Goal: Navigation & Orientation: Find specific page/section

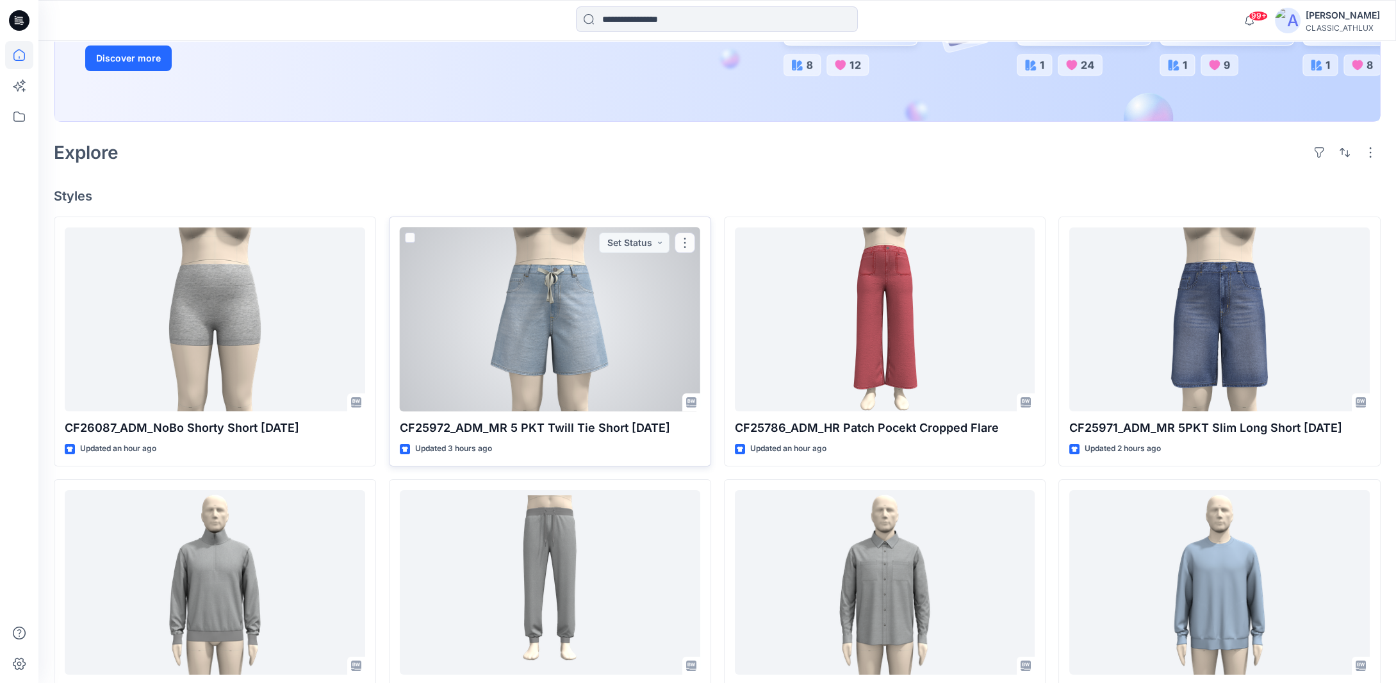
scroll to position [311, 0]
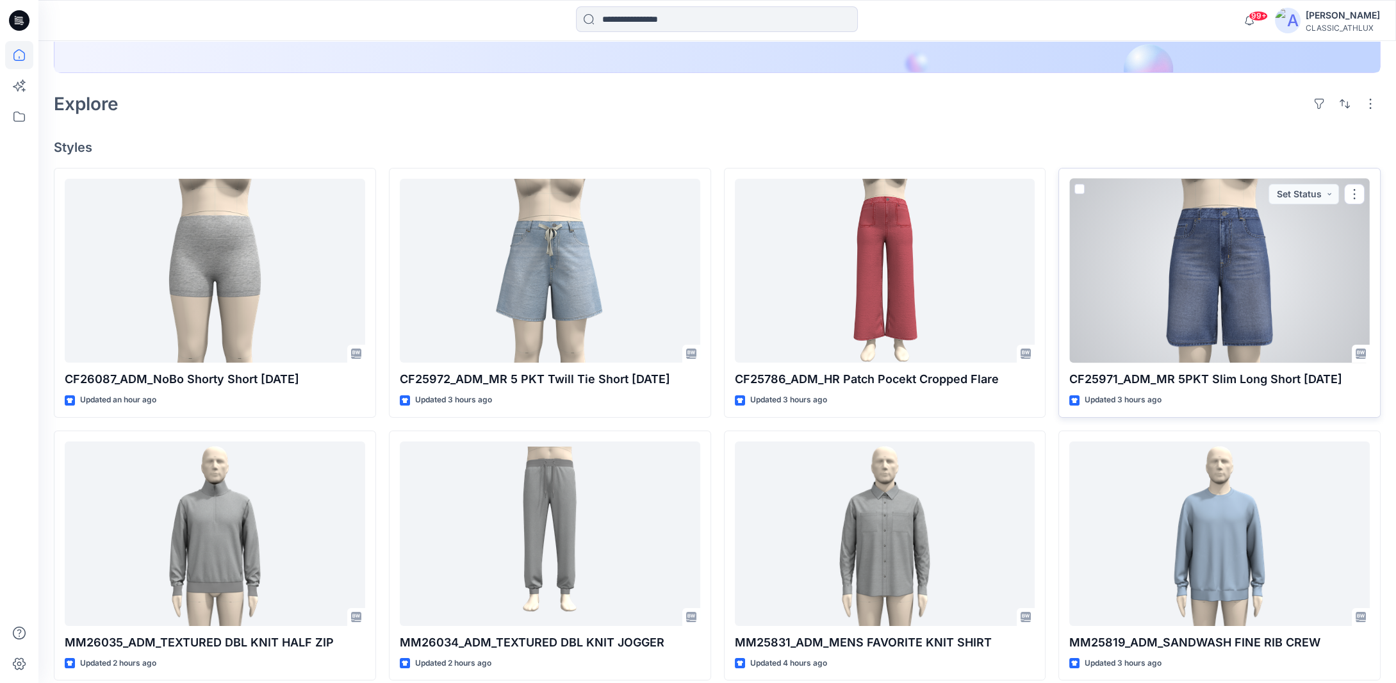
click at [1177, 284] on div at bounding box center [1219, 271] width 300 height 184
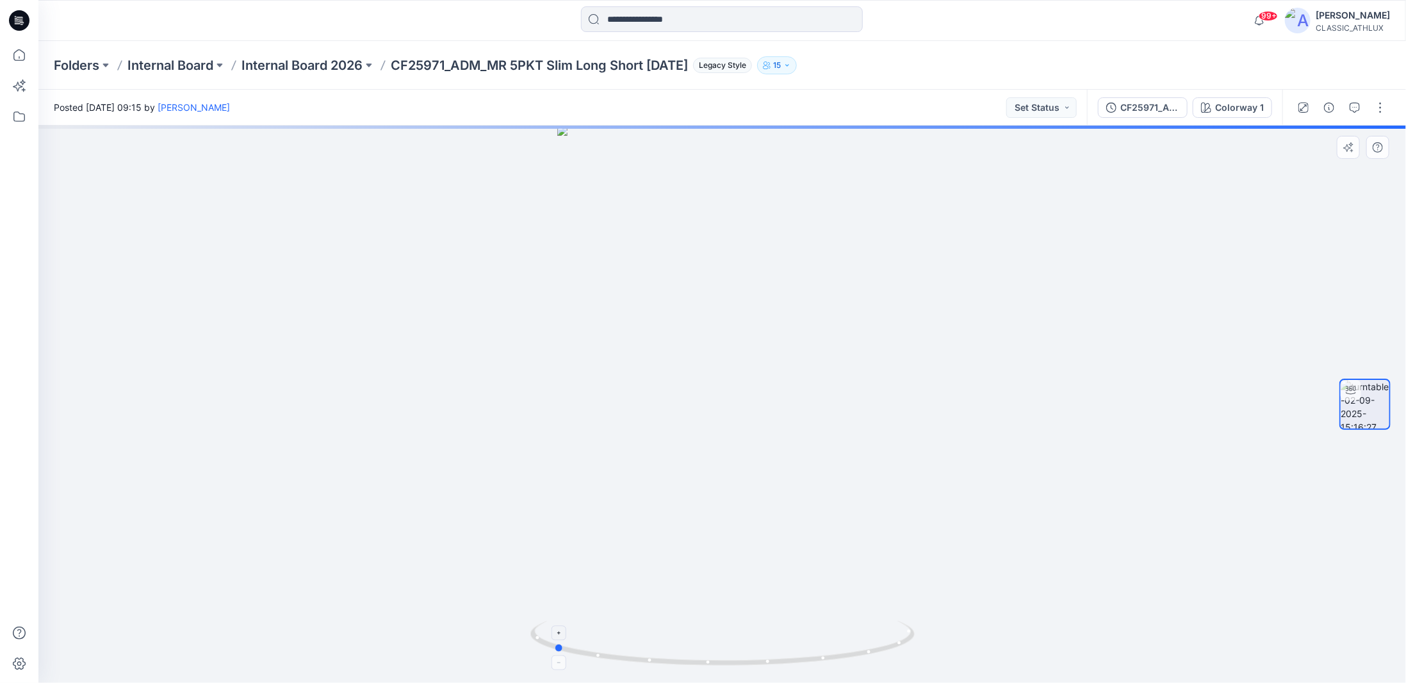
drag, startPoint x: 823, startPoint y: 660, endPoint x: 654, endPoint y: 668, distance: 169.3
click at [654, 668] on icon at bounding box center [724, 645] width 388 height 48
click at [17, 61] on icon at bounding box center [19, 55] width 28 height 28
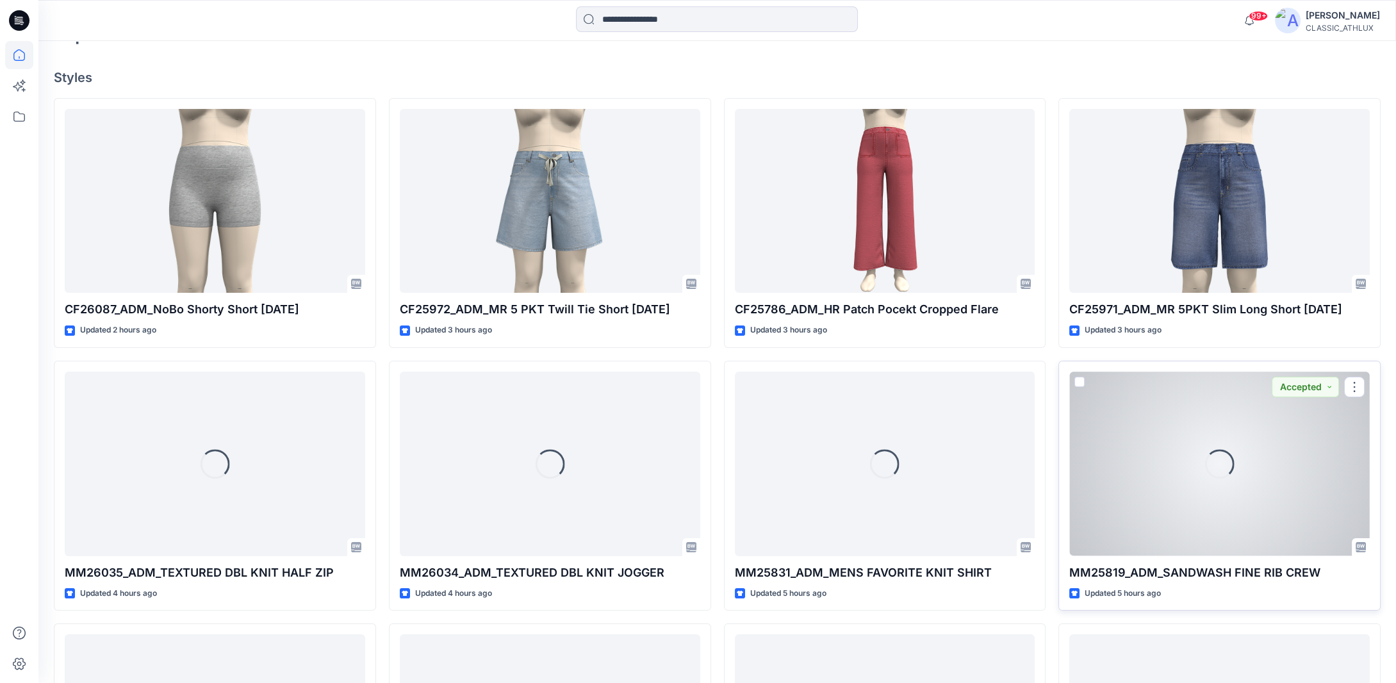
scroll to position [384, 0]
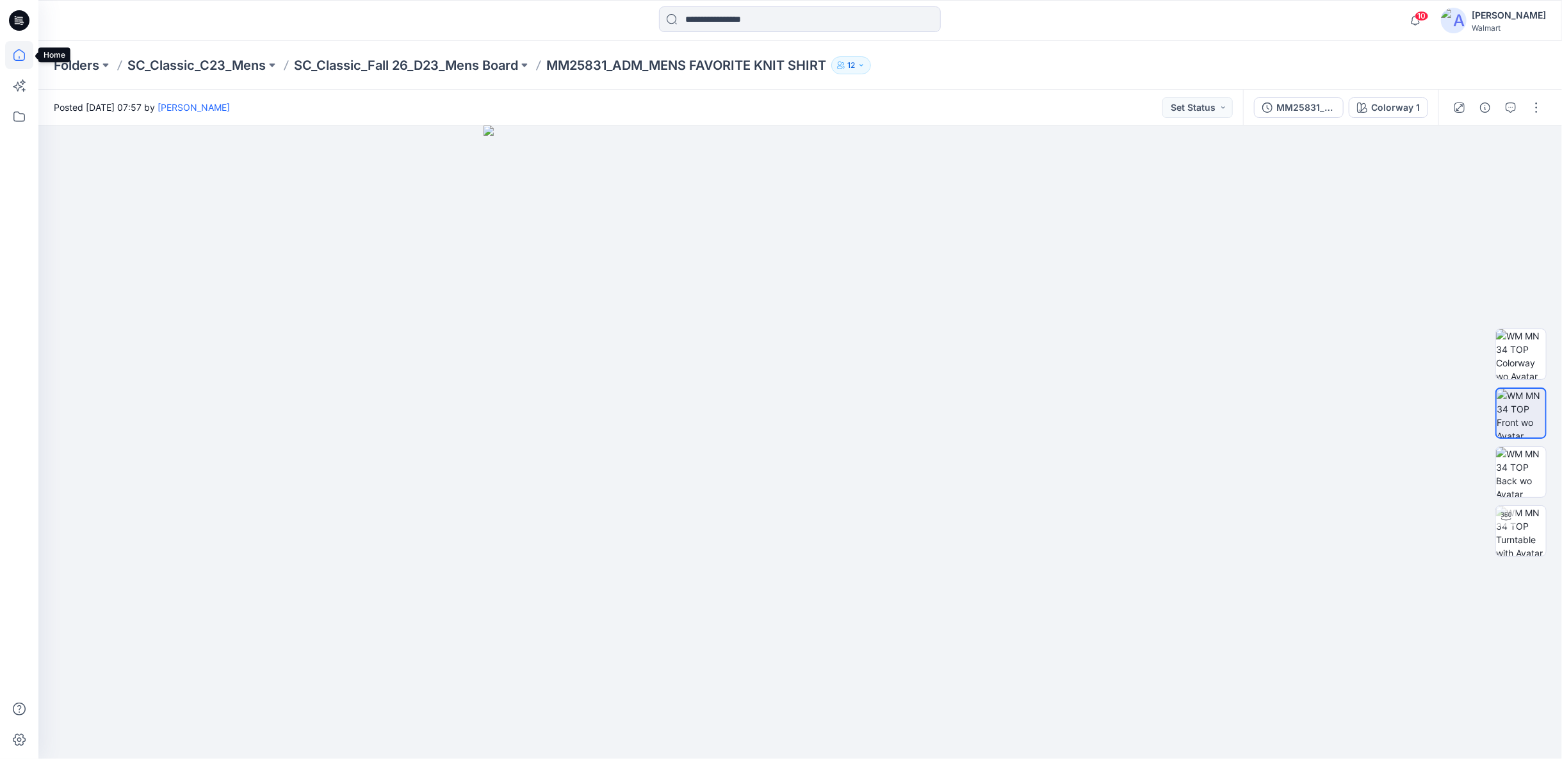
click at [20, 59] on icon at bounding box center [19, 55] width 28 height 28
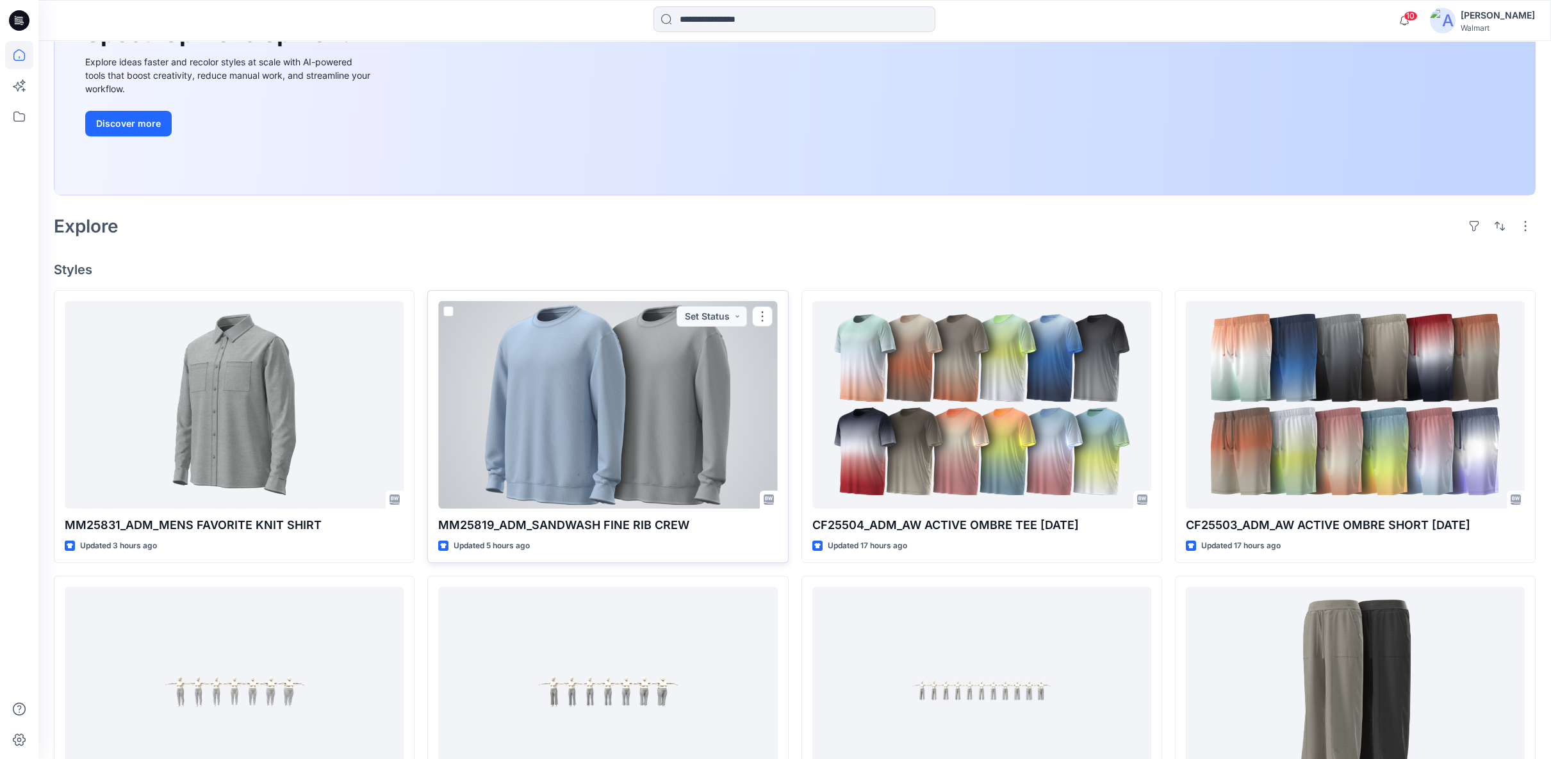
scroll to position [142, 0]
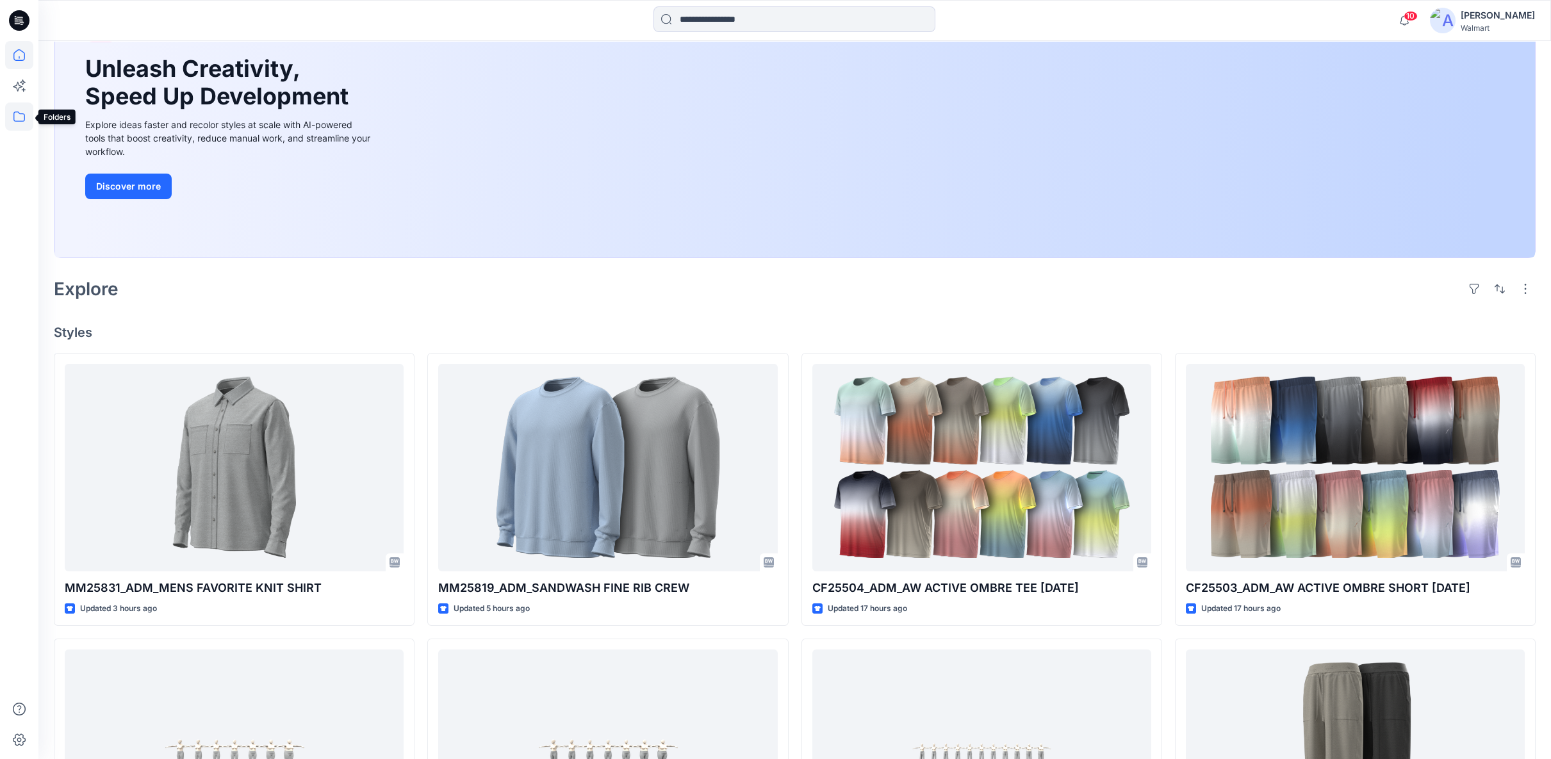
click at [24, 119] on icon at bounding box center [19, 116] width 28 height 28
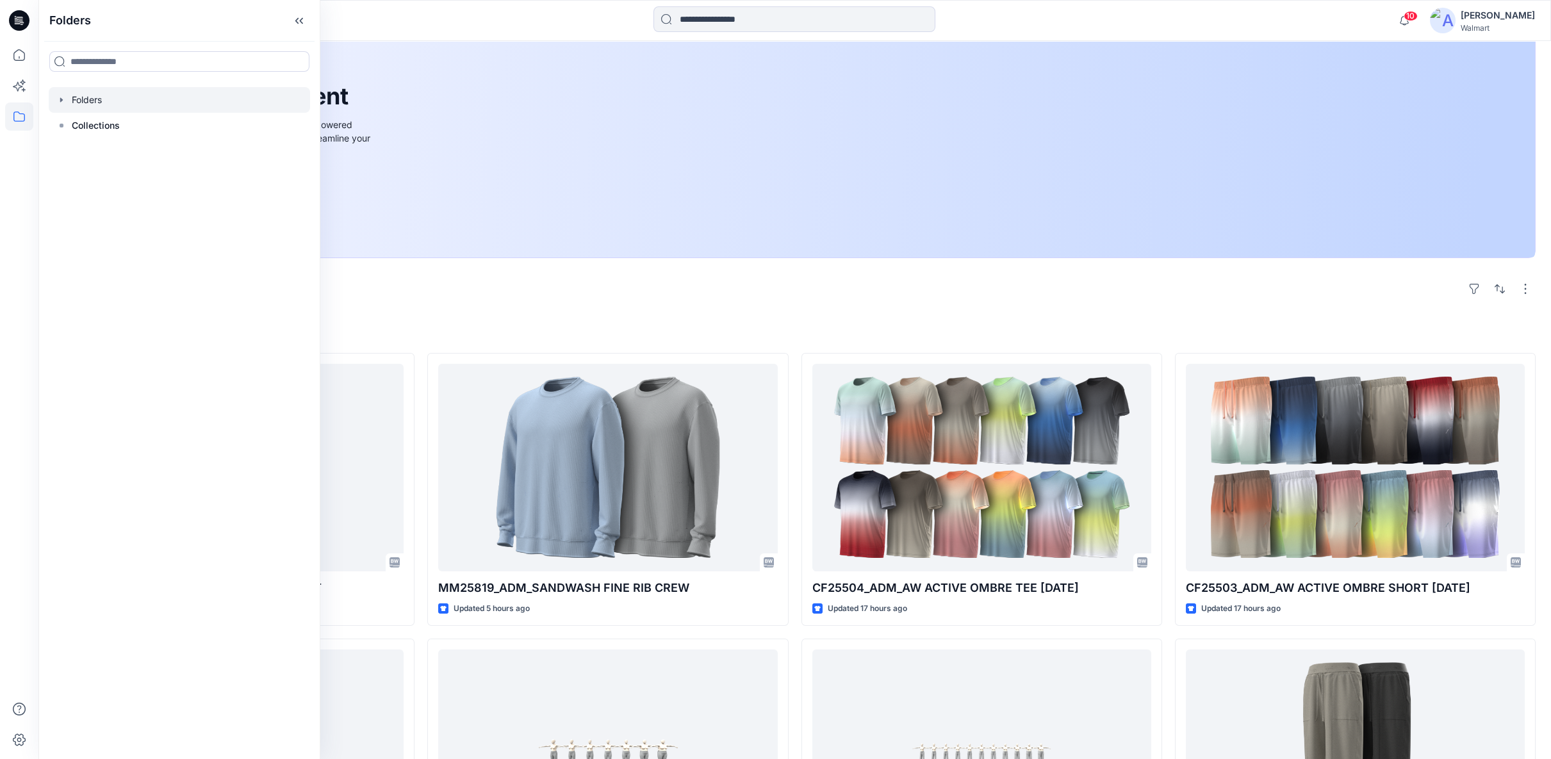
click at [60, 101] on icon "button" at bounding box center [61, 100] width 10 height 10
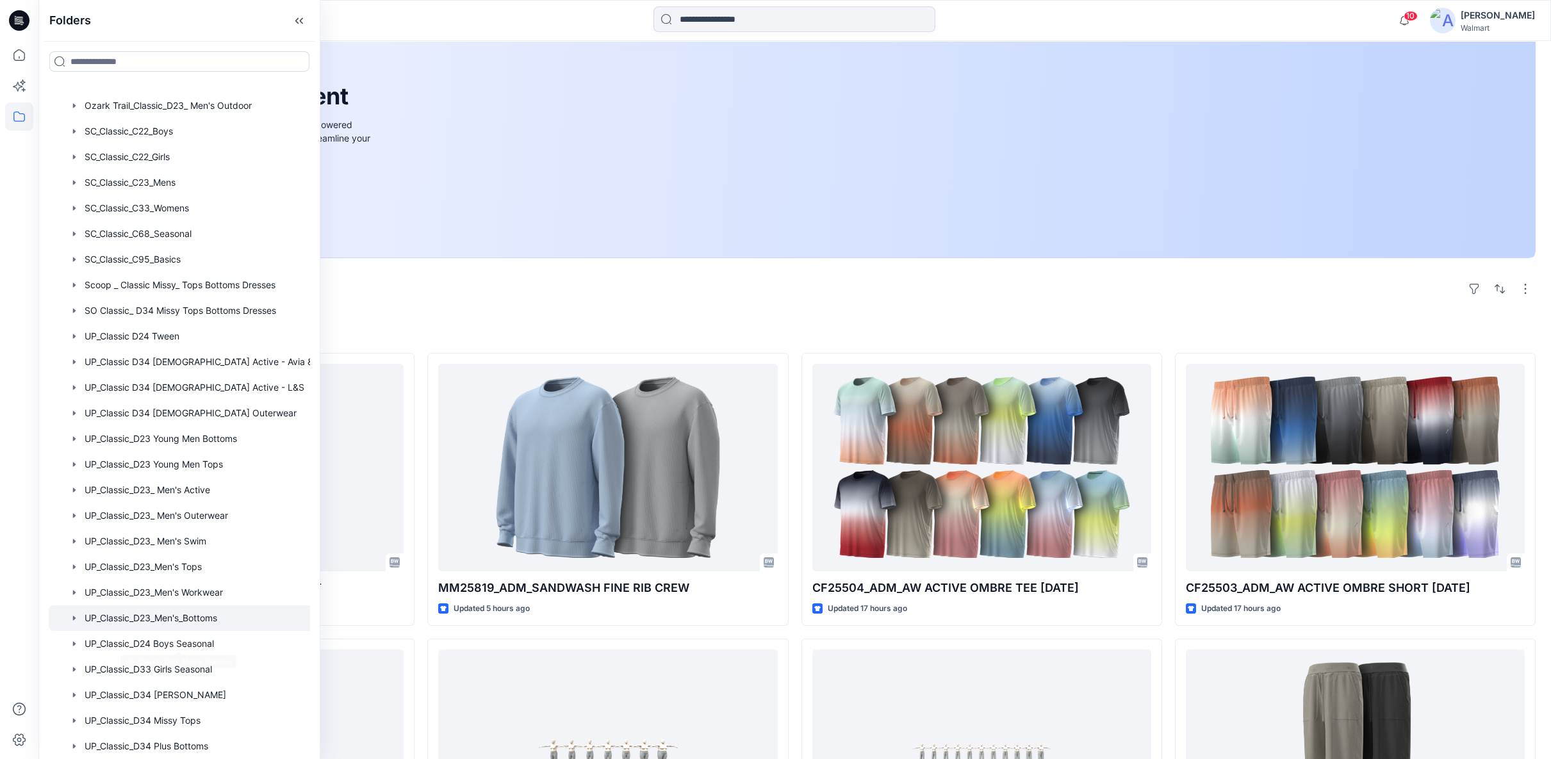
scroll to position [589, 0]
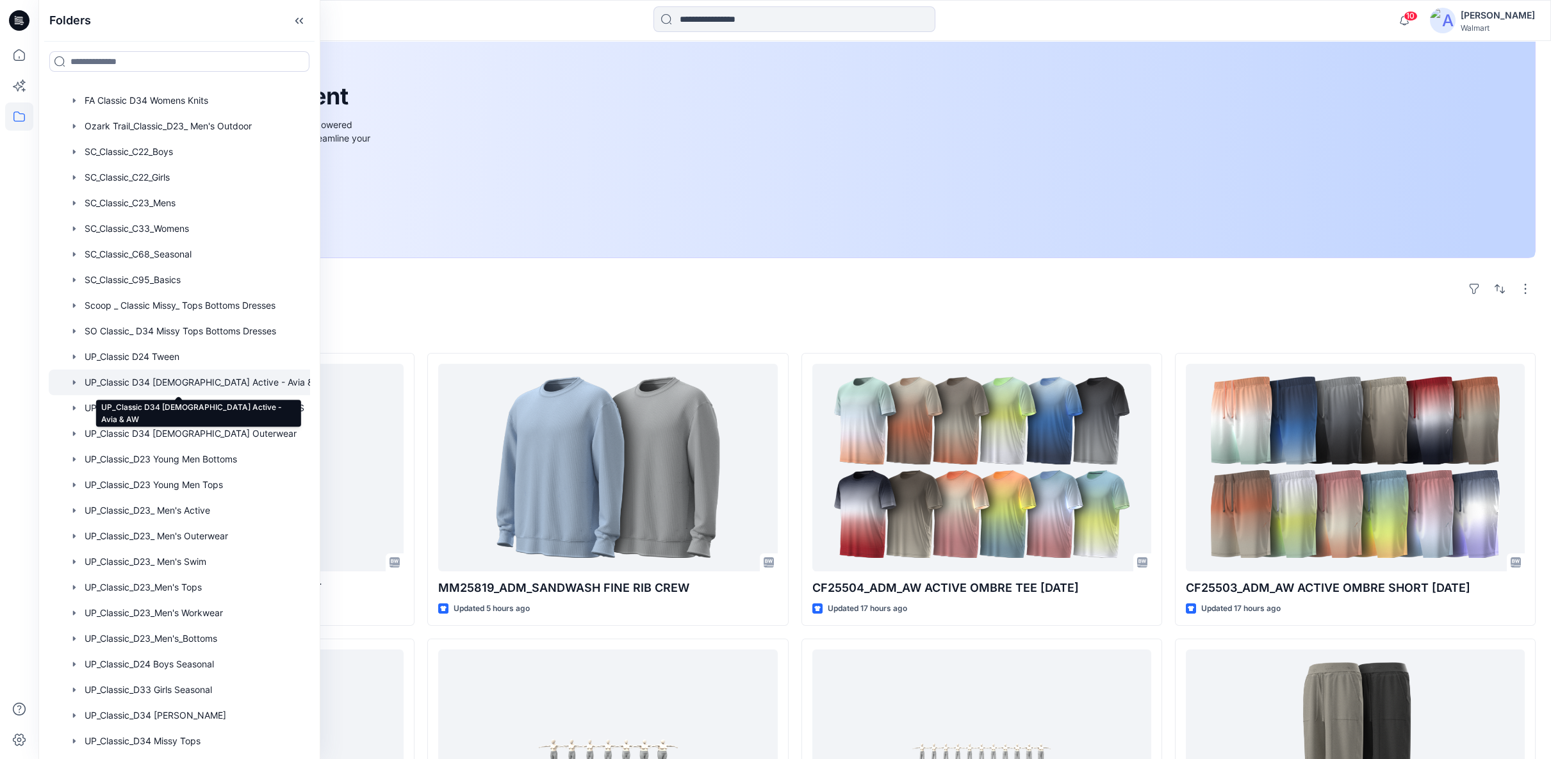
click at [188, 384] on div at bounding box center [193, 383] width 288 height 26
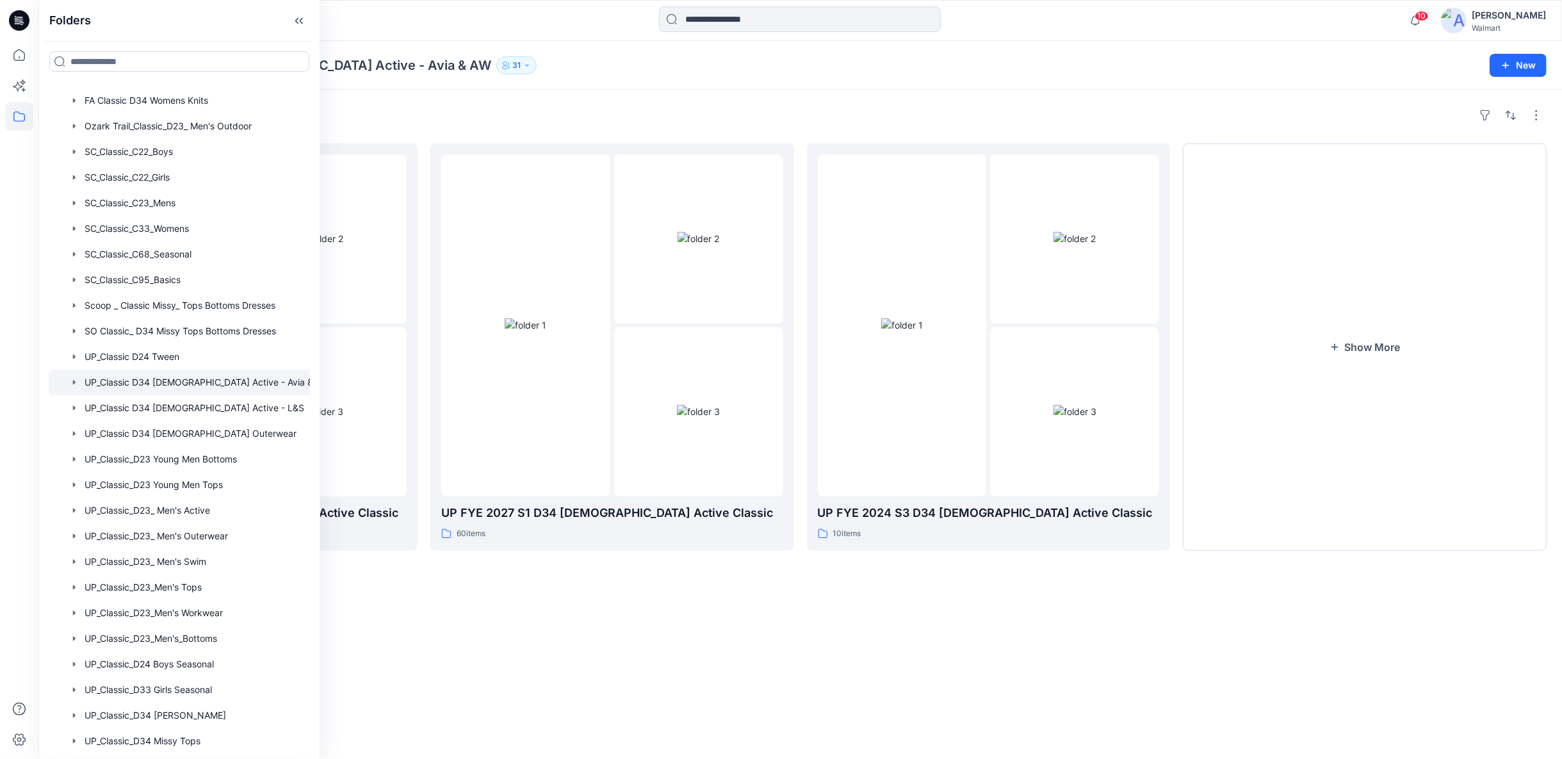
click at [1015, 689] on div "Folders UP FYE 2027 S2 D34 Ladies Active Classic 36 items UP FYE 2027 S1 D34 La…" at bounding box center [800, 424] width 1524 height 669
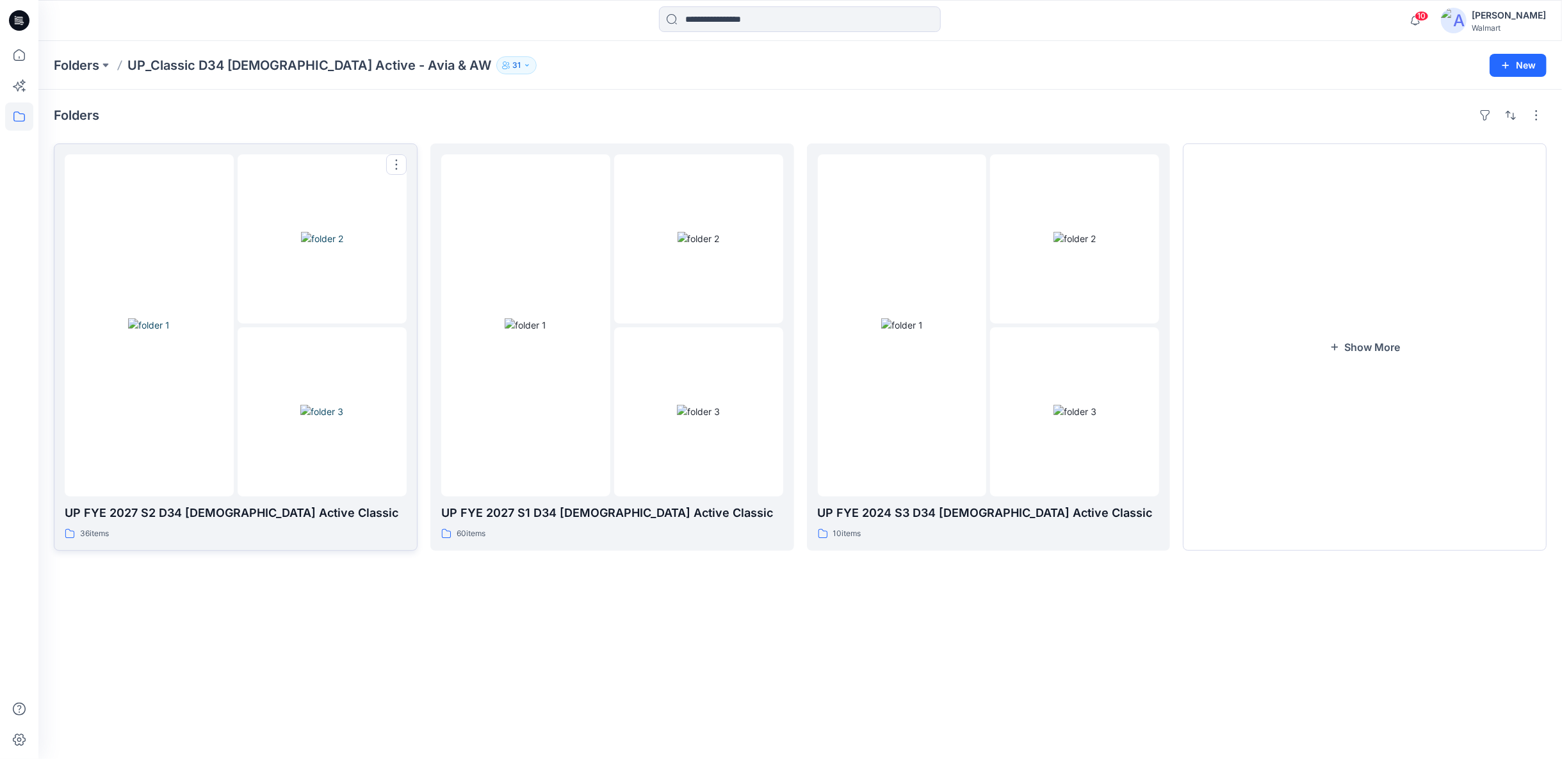
click at [341, 418] on img at bounding box center [321, 411] width 43 height 13
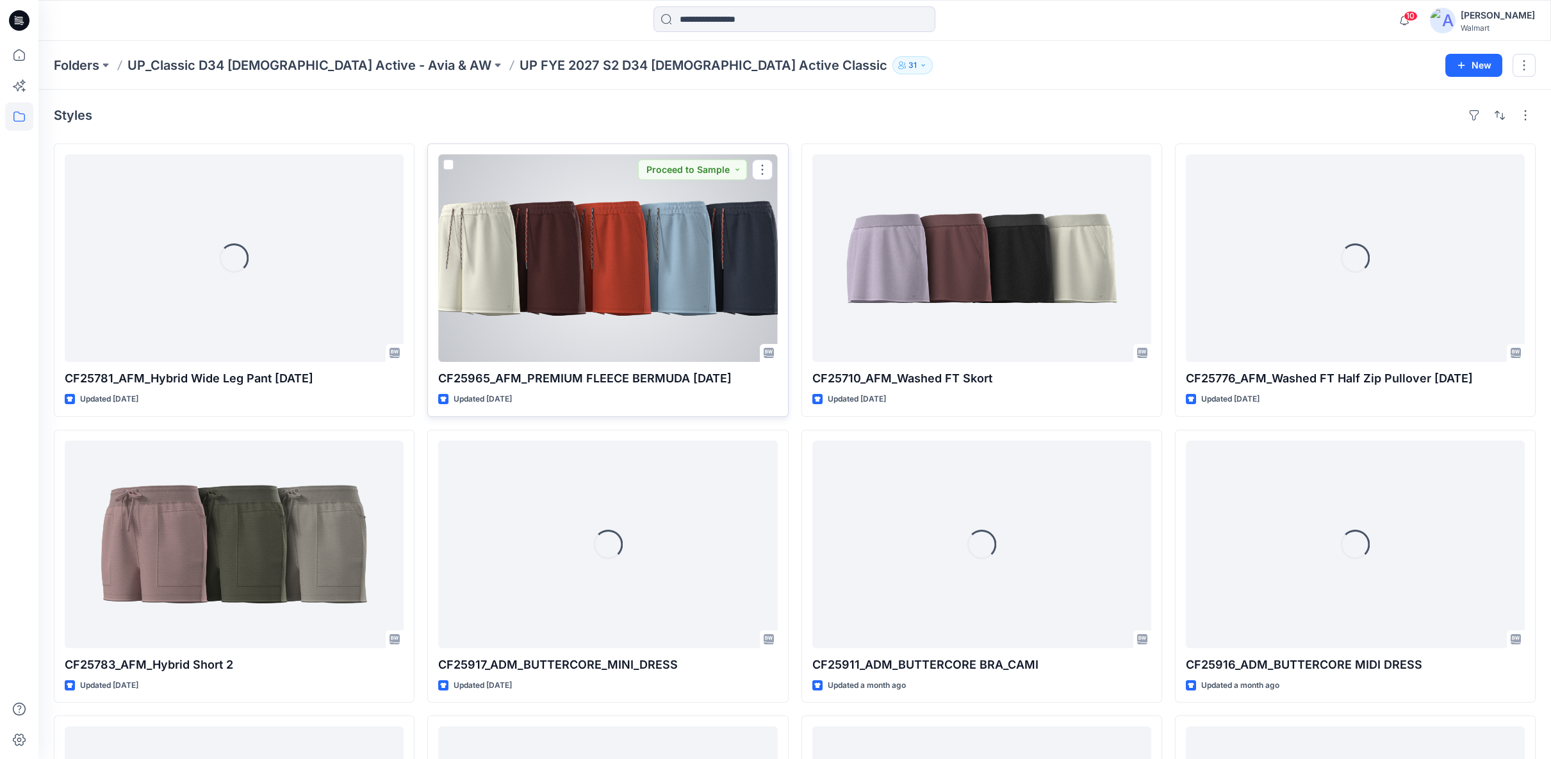
click at [650, 257] on div at bounding box center [607, 258] width 339 height 208
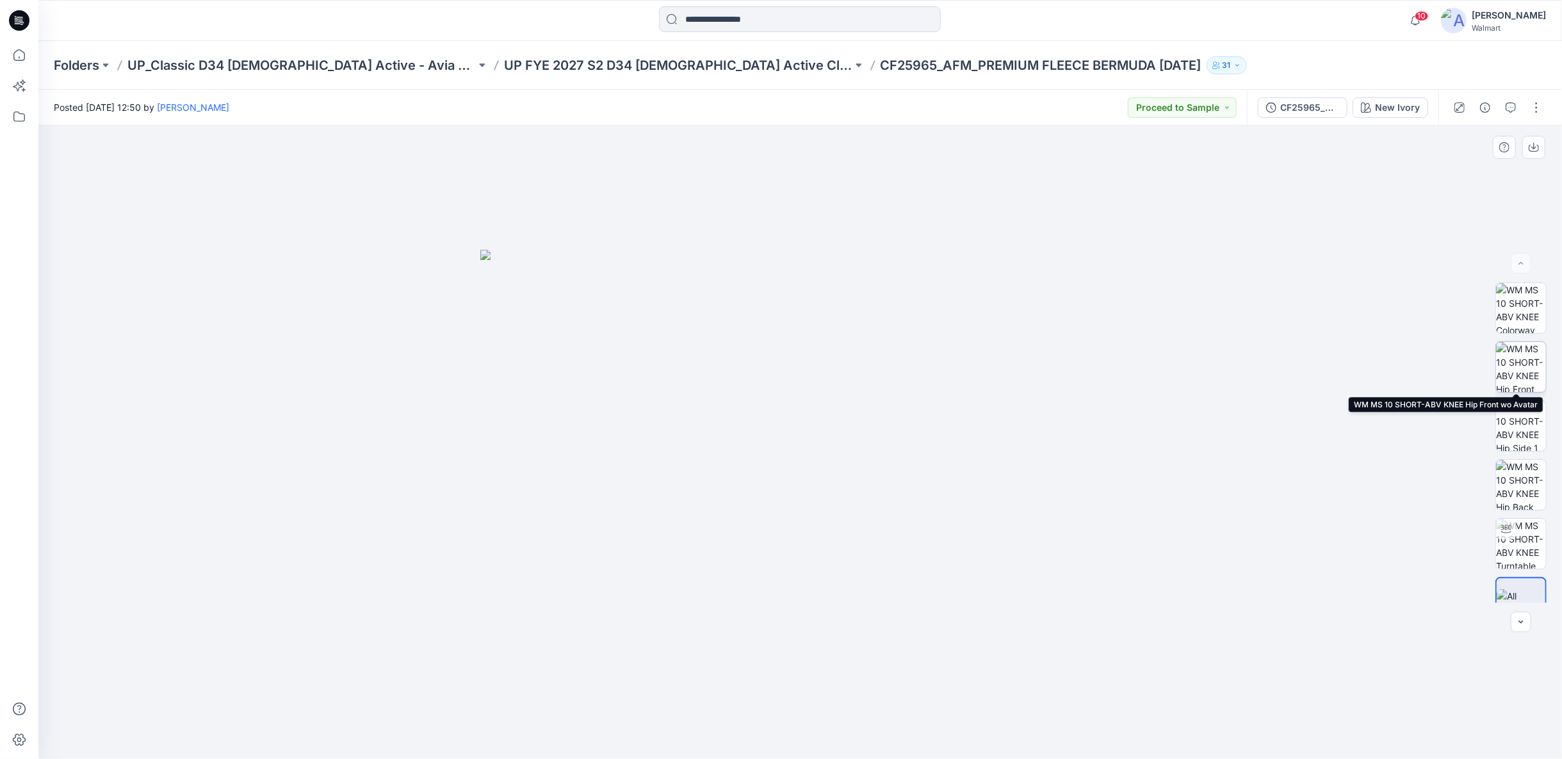
click at [1526, 371] on img at bounding box center [1521, 367] width 50 height 50
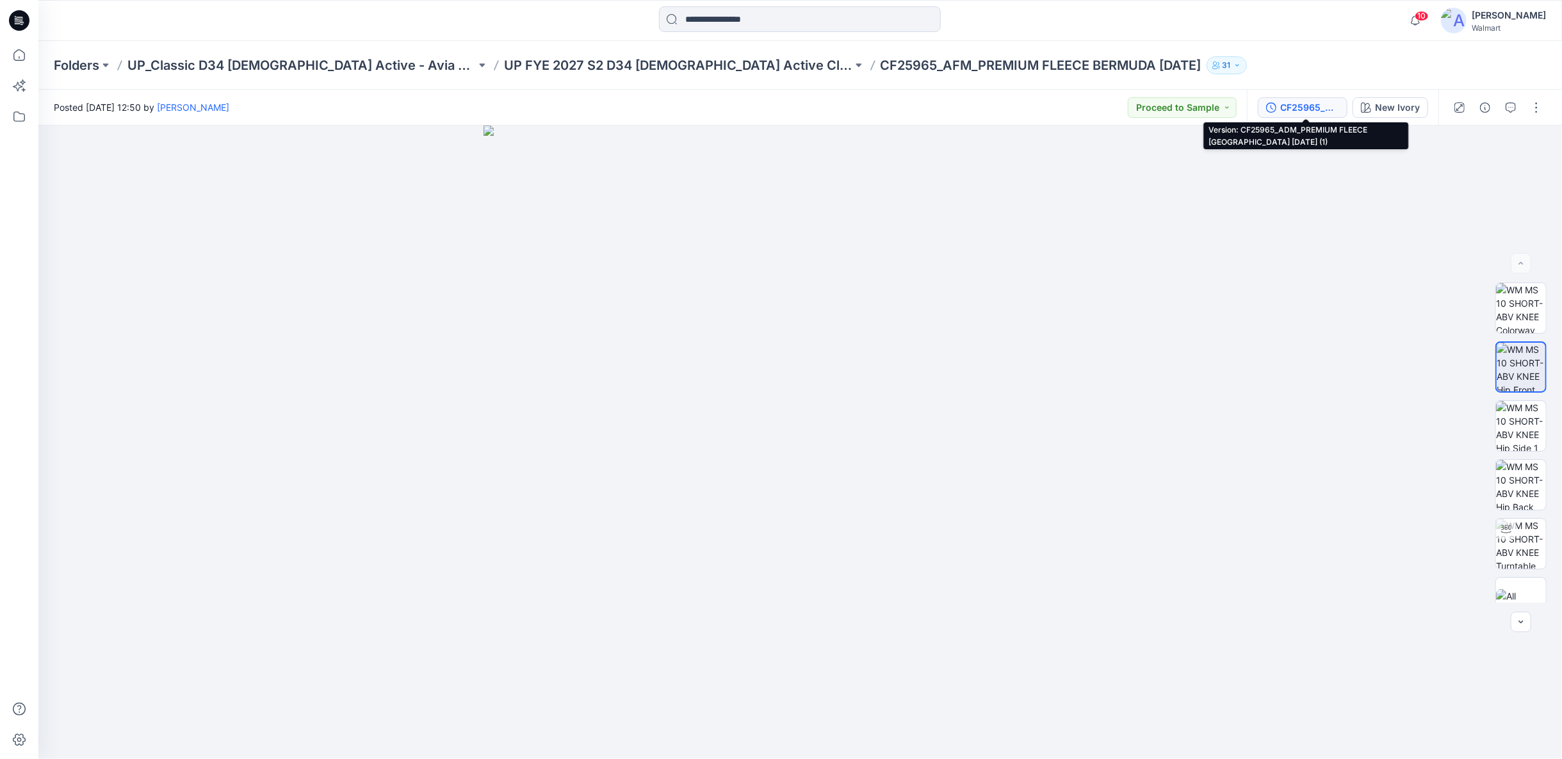
click at [1312, 113] on div "CF25965_ADM_PREMIUM FLEECE BERMUDA 25AUG25 (1)" at bounding box center [1309, 108] width 59 height 14
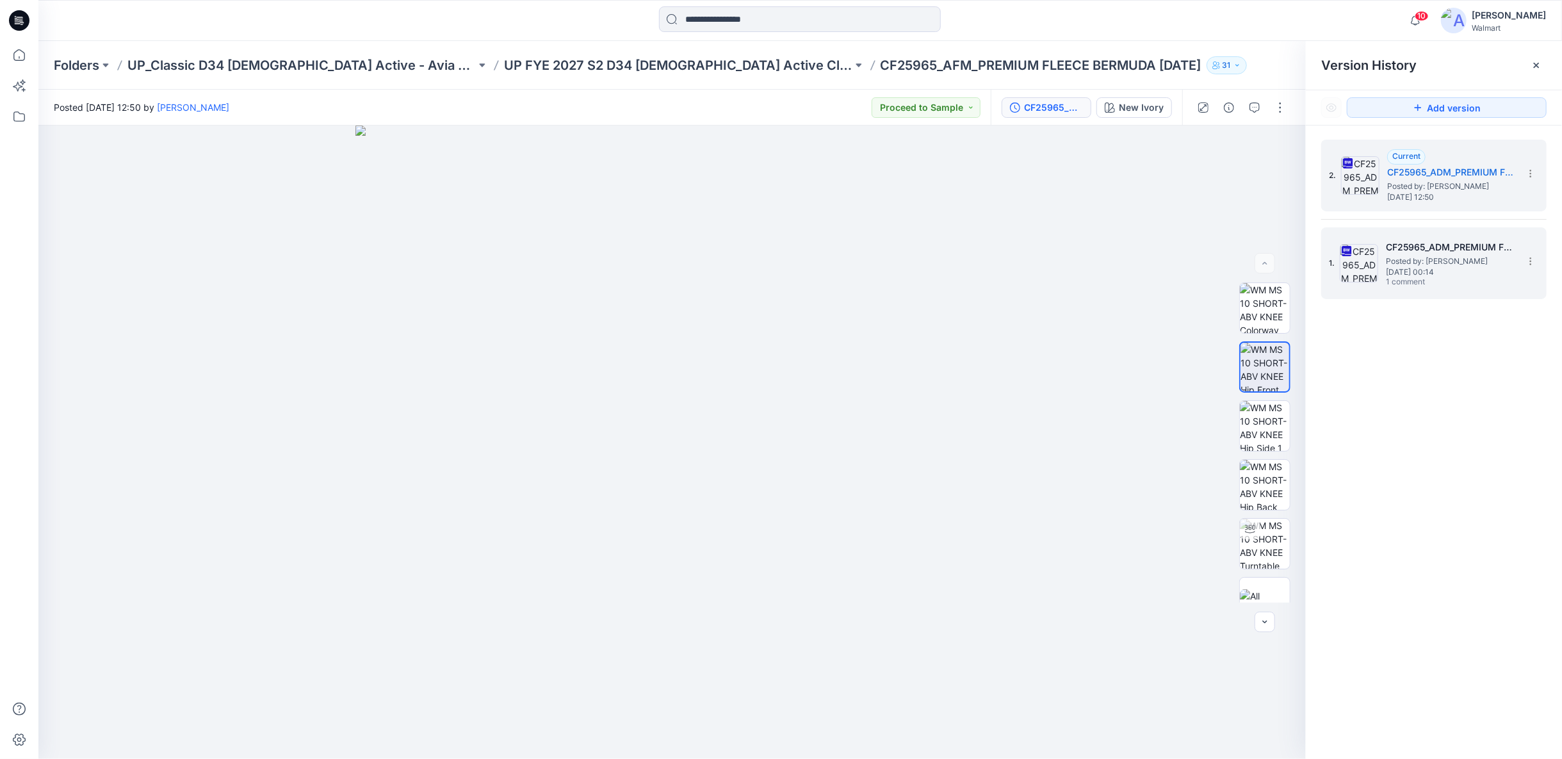
click at [1408, 263] on span "Posted by: Rajesh Kumar" at bounding box center [1450, 261] width 128 height 13
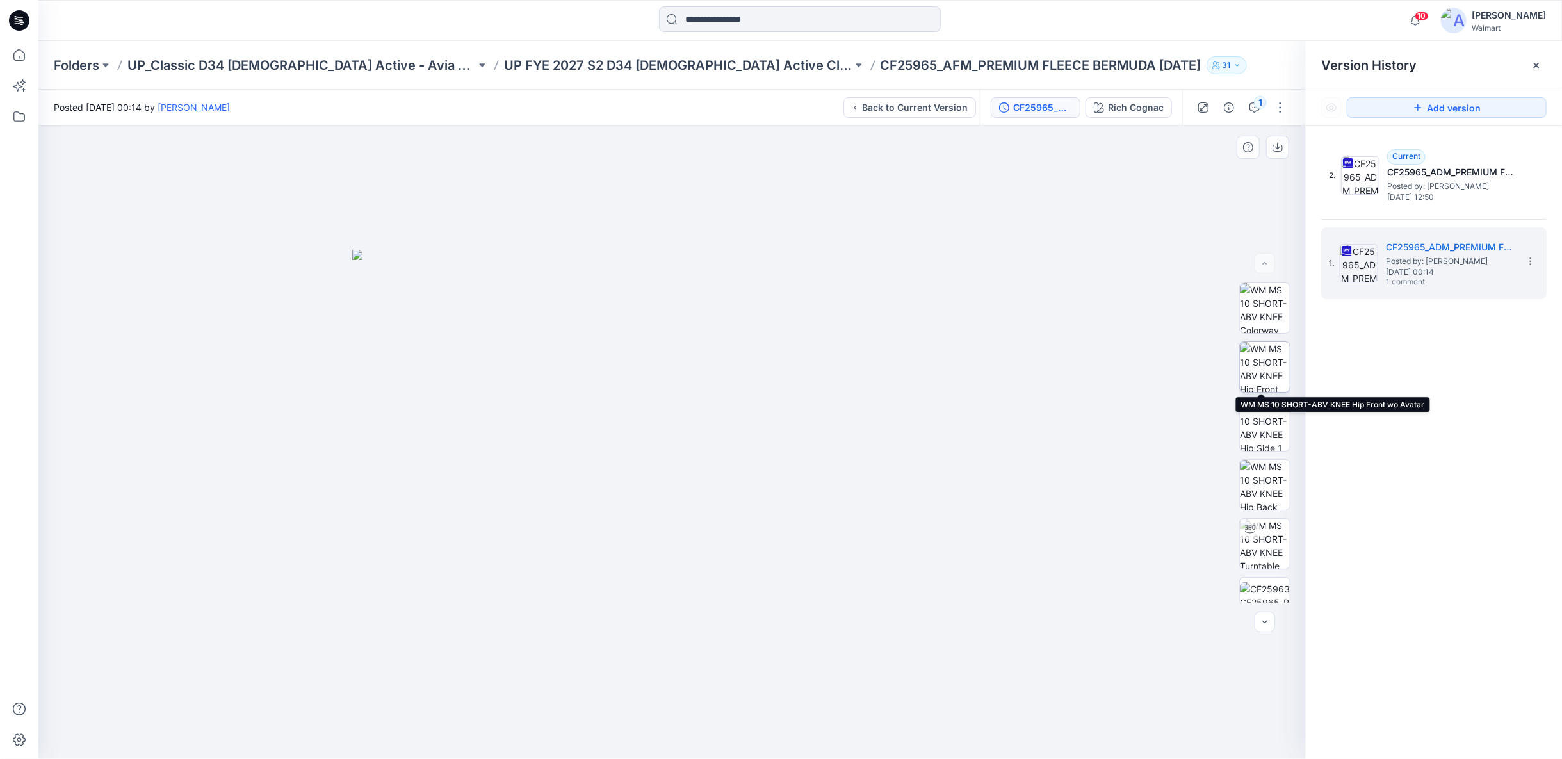
click at [1272, 363] on img at bounding box center [1265, 367] width 50 height 50
click at [1263, 588] on img at bounding box center [1265, 602] width 50 height 40
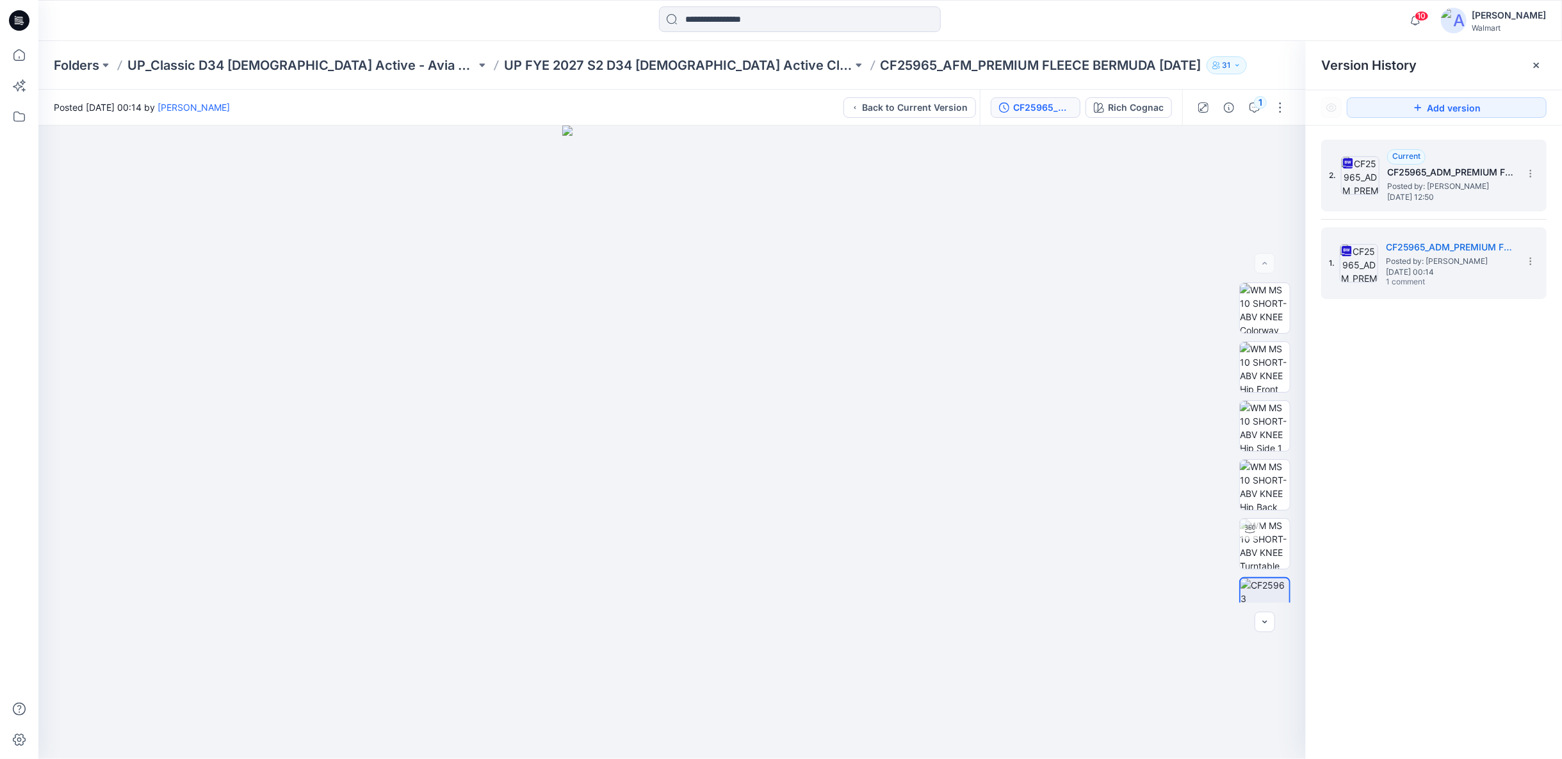
click at [1396, 194] on span "Thursday, August 28, 2025 12:50" at bounding box center [1451, 197] width 128 height 9
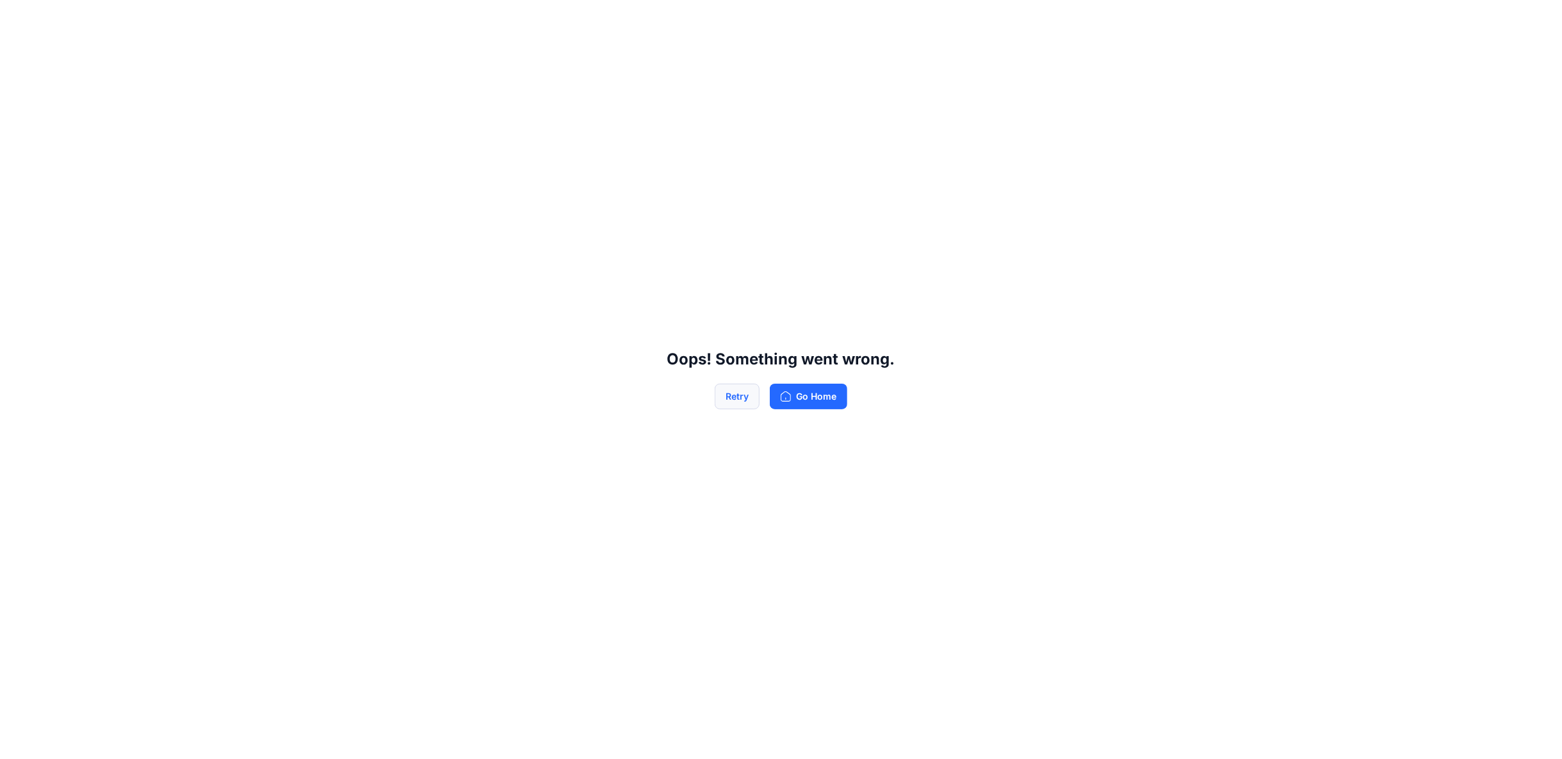
click at [751, 388] on button "Retry" at bounding box center [737, 397] width 45 height 26
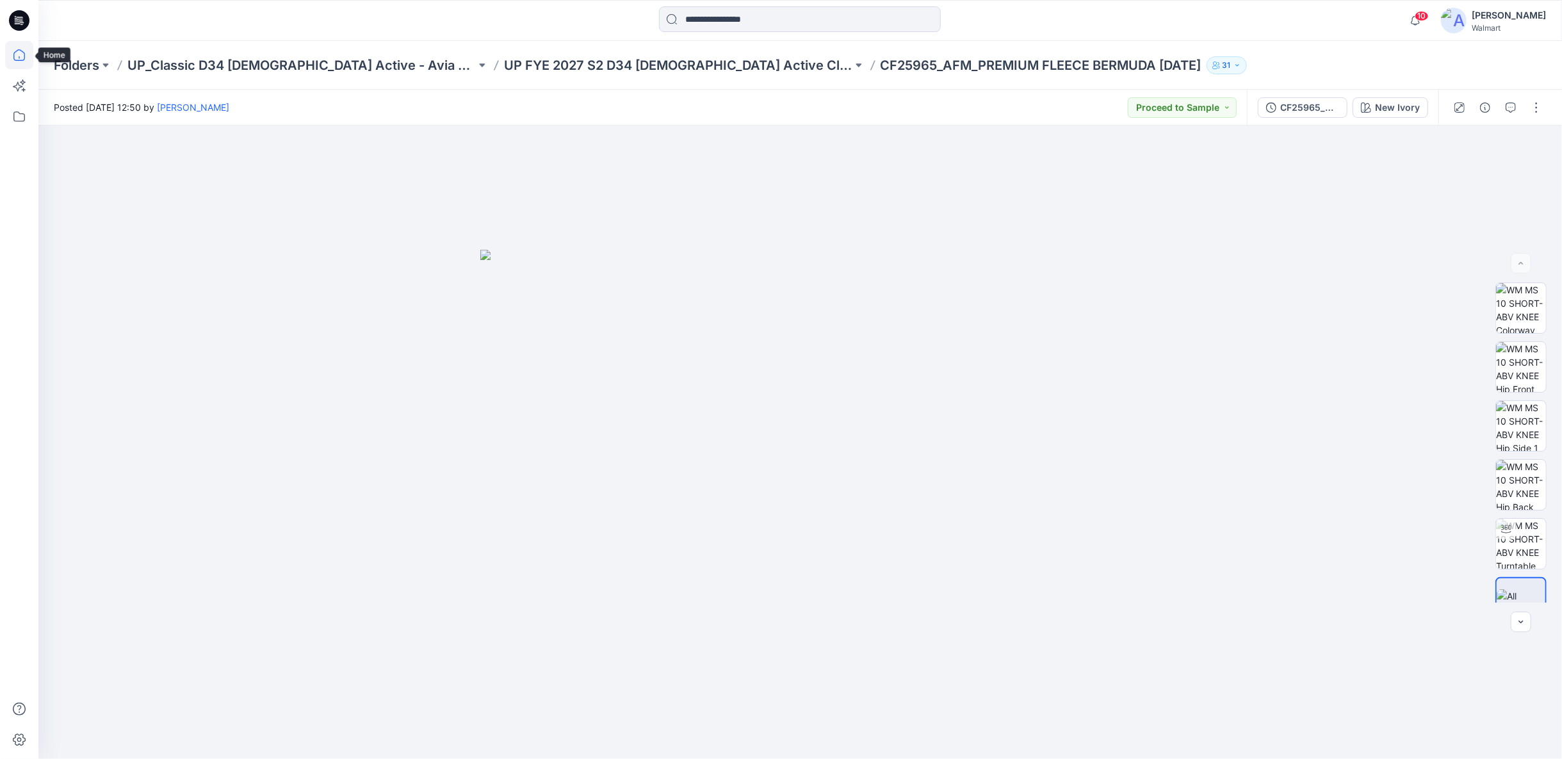
click at [26, 51] on icon at bounding box center [19, 55] width 28 height 28
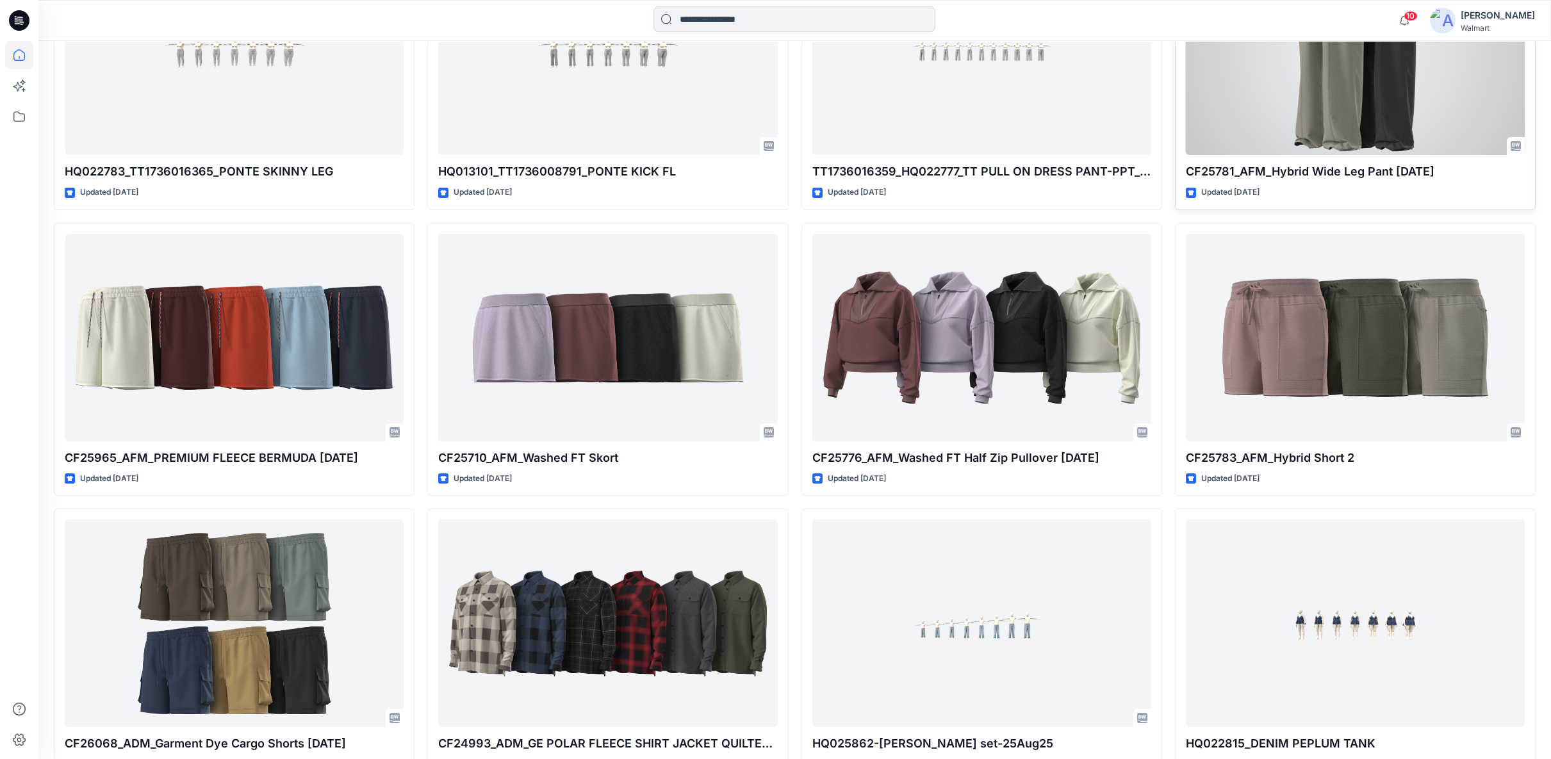
scroll to position [713, 0]
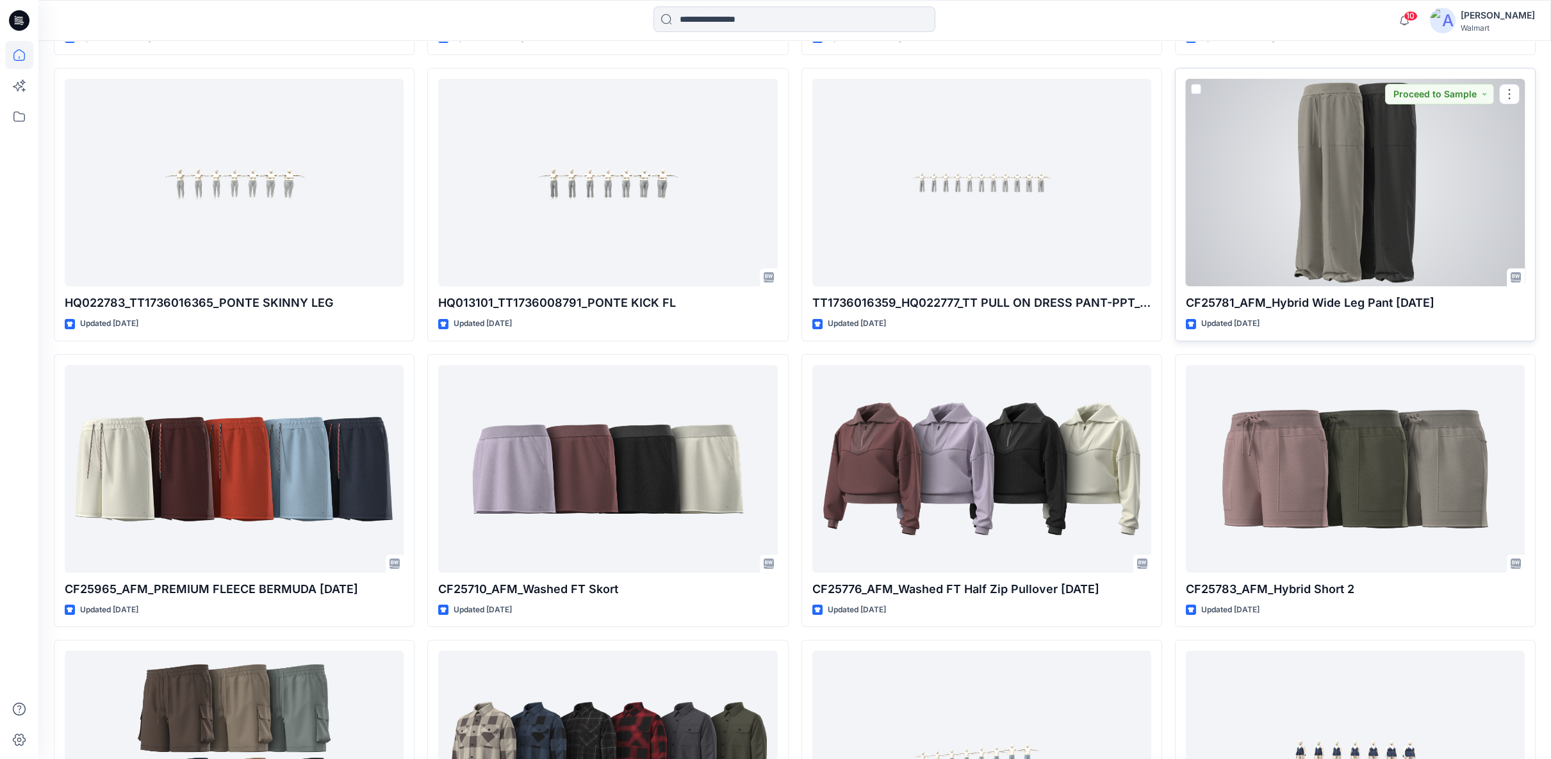
click at [1409, 202] on div at bounding box center [1355, 183] width 339 height 208
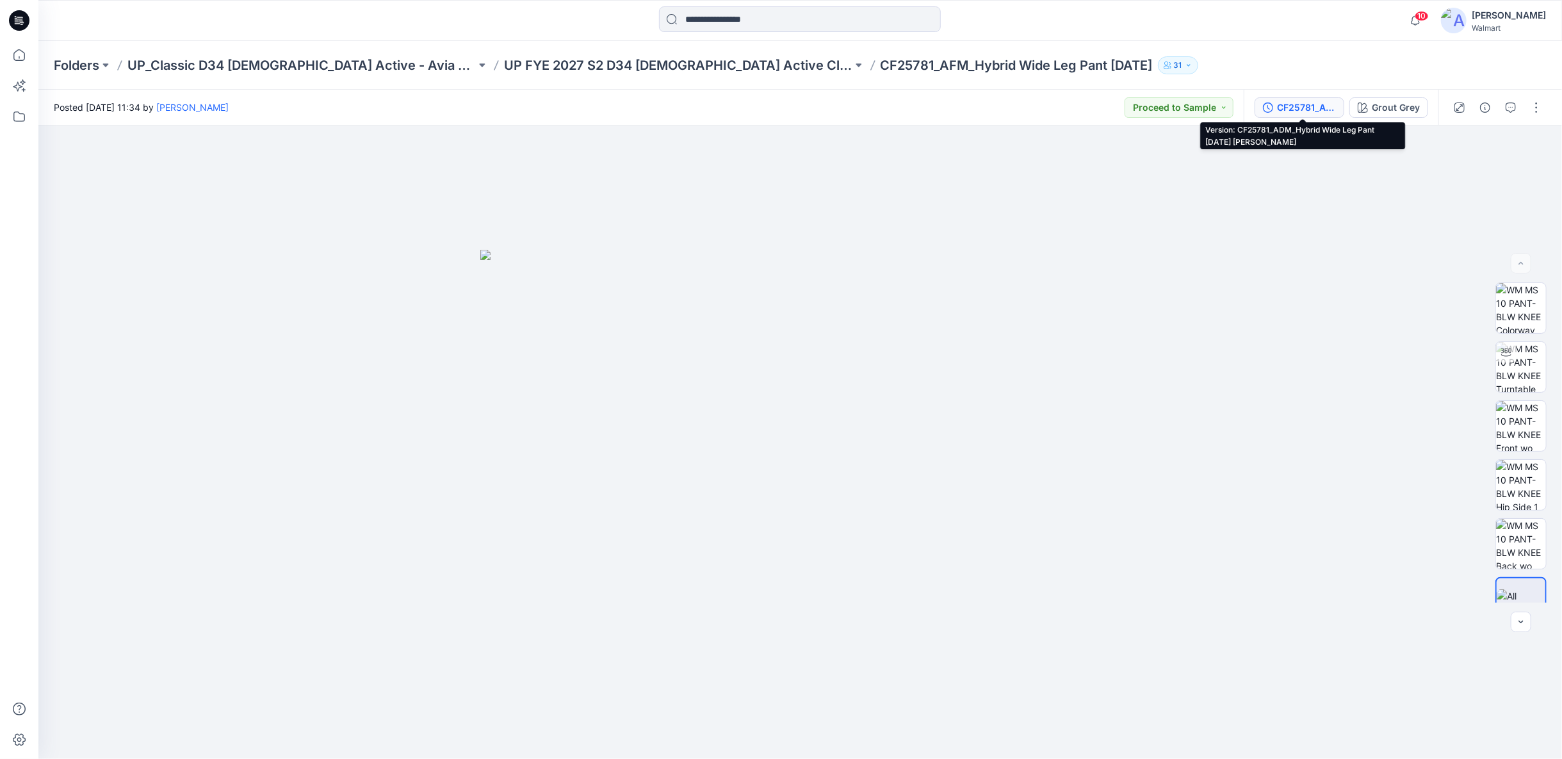
click at [1324, 113] on div "CF25781_ADM_Hybrid Wide Leg Pant 26Aug25 Alisa" at bounding box center [1306, 108] width 59 height 14
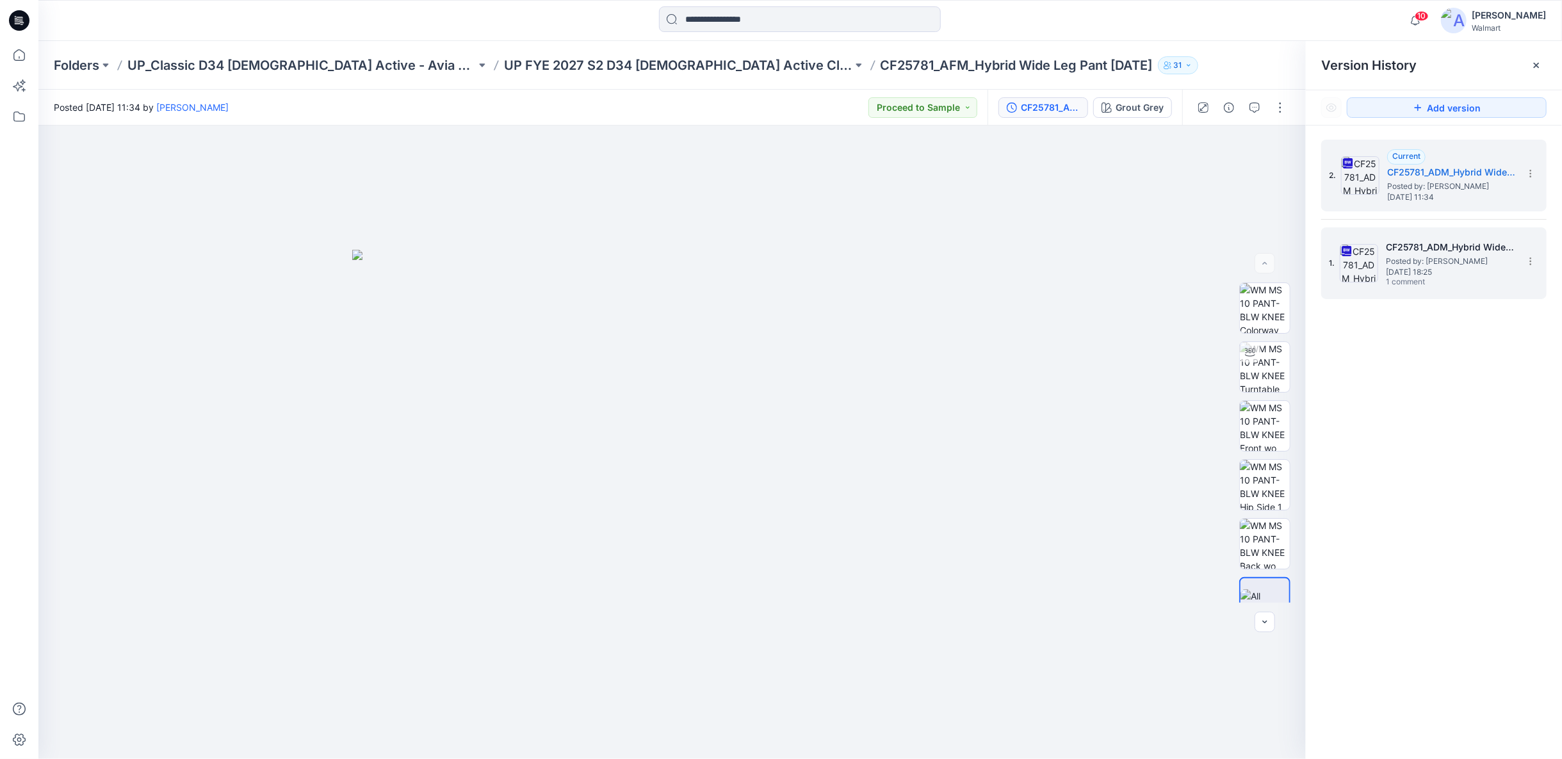
click at [1487, 264] on span "Posted by: Chantal Blommerde" at bounding box center [1450, 261] width 128 height 13
click at [1449, 181] on span "Posted by: Chantal Blommerde" at bounding box center [1451, 186] width 128 height 13
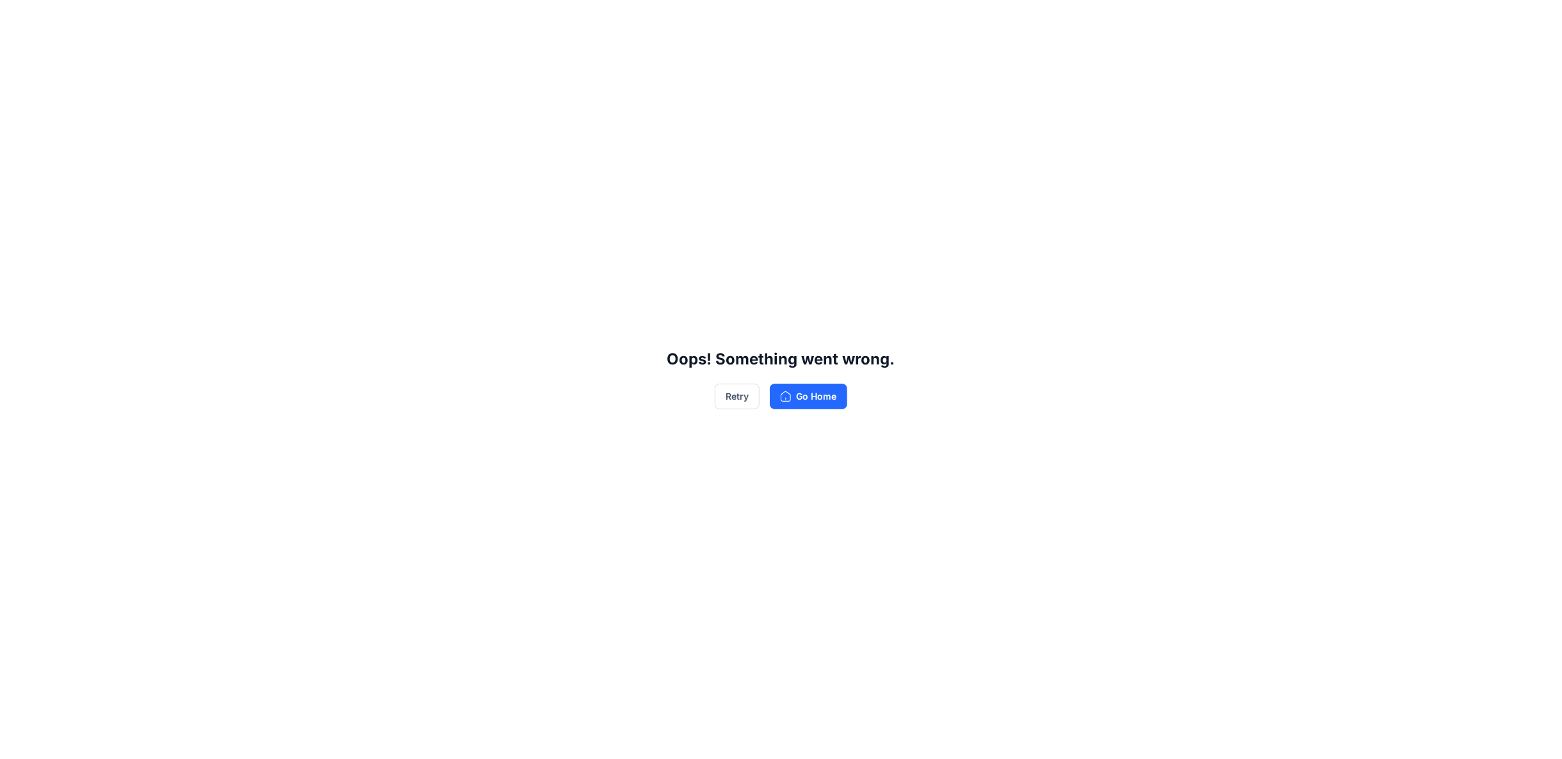
click at [736, 382] on div "Oops! Something went wrong. Retry Go Home" at bounding box center [781, 379] width 1562 height 759
click at [734, 391] on button "Retry" at bounding box center [737, 397] width 45 height 26
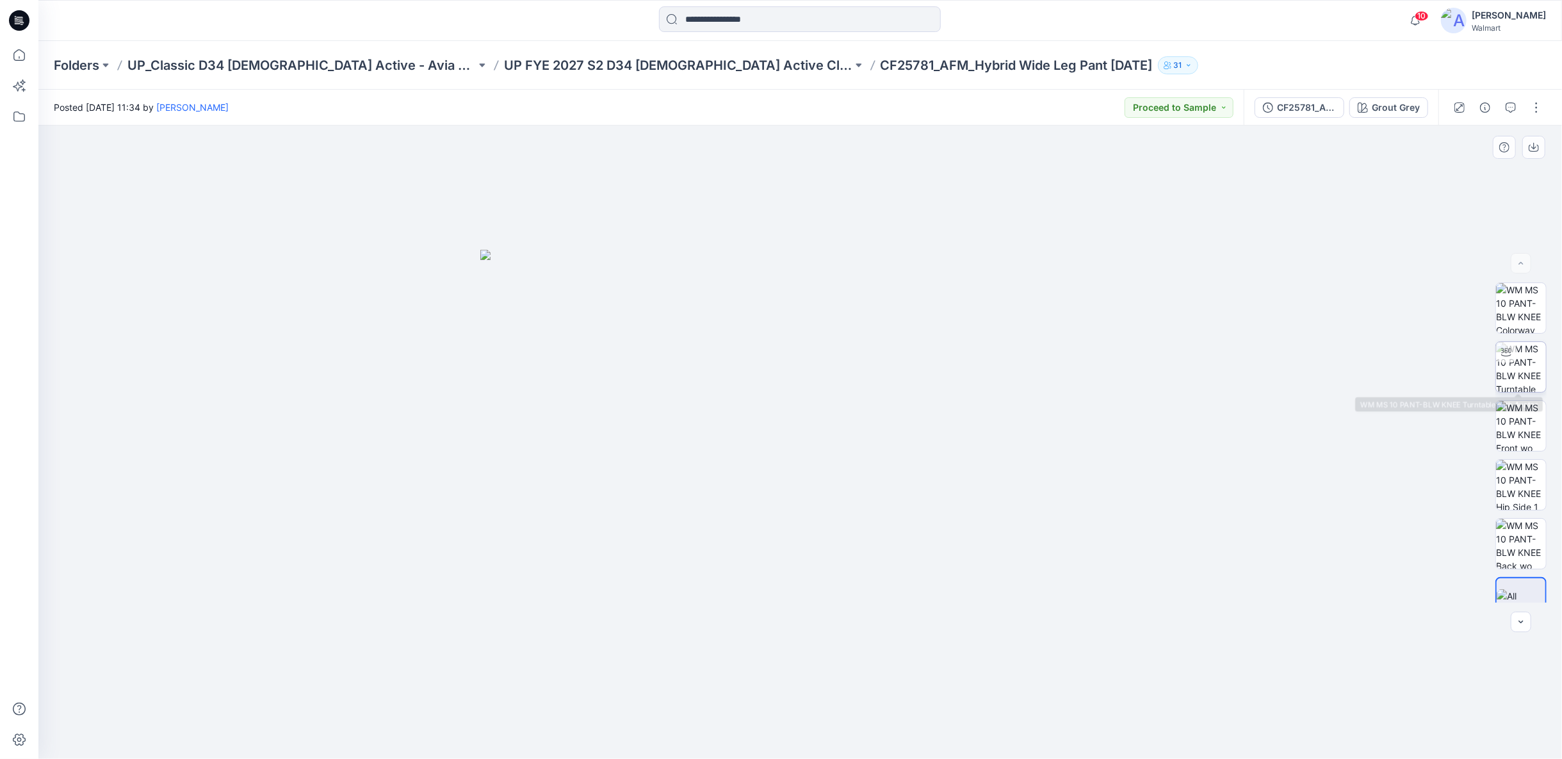
click at [1542, 366] on img at bounding box center [1521, 367] width 50 height 50
click at [19, 54] on icon at bounding box center [19, 55] width 28 height 28
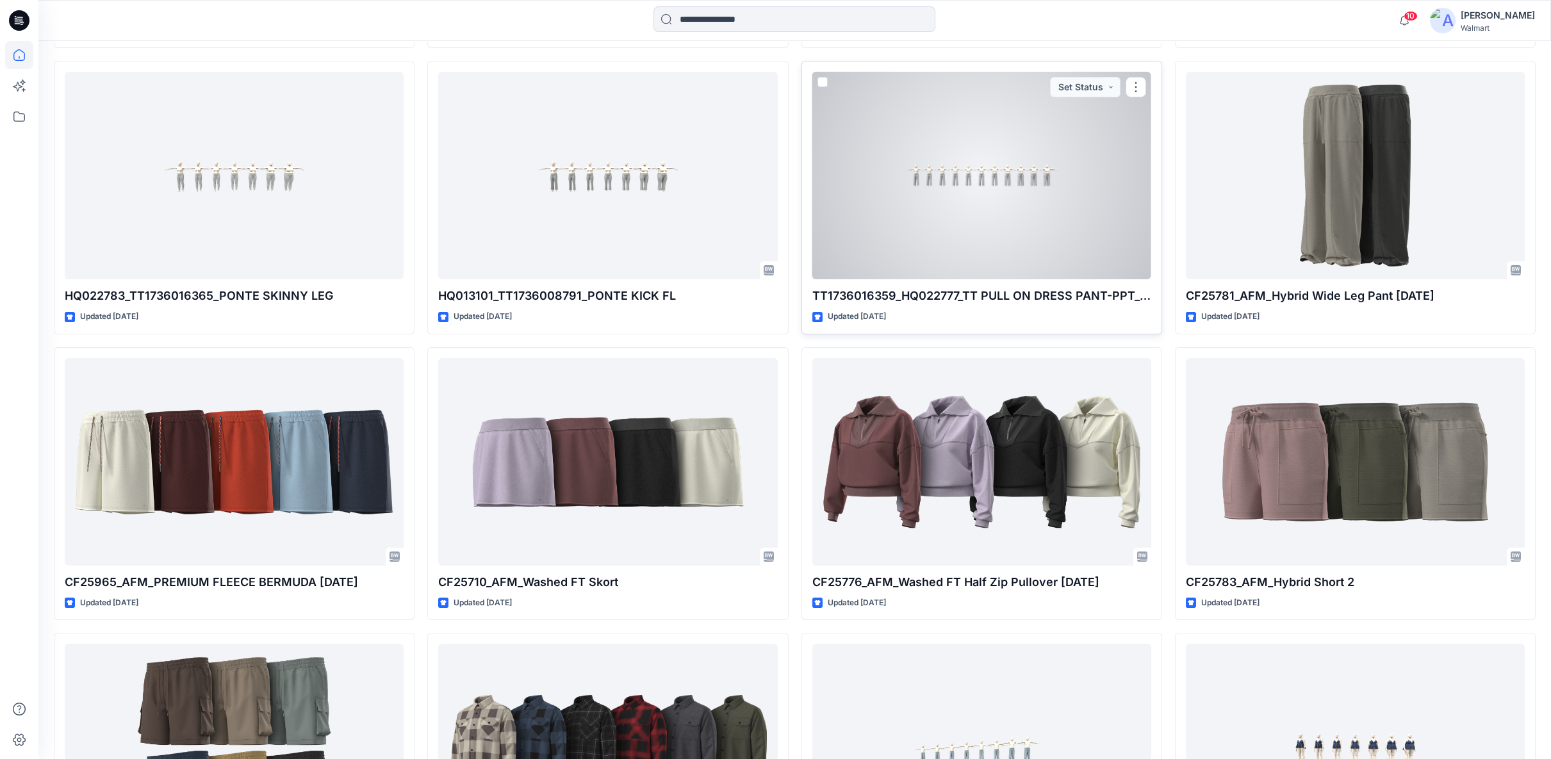
scroll to position [854, 0]
